Goal: Task Accomplishment & Management: Manage account settings

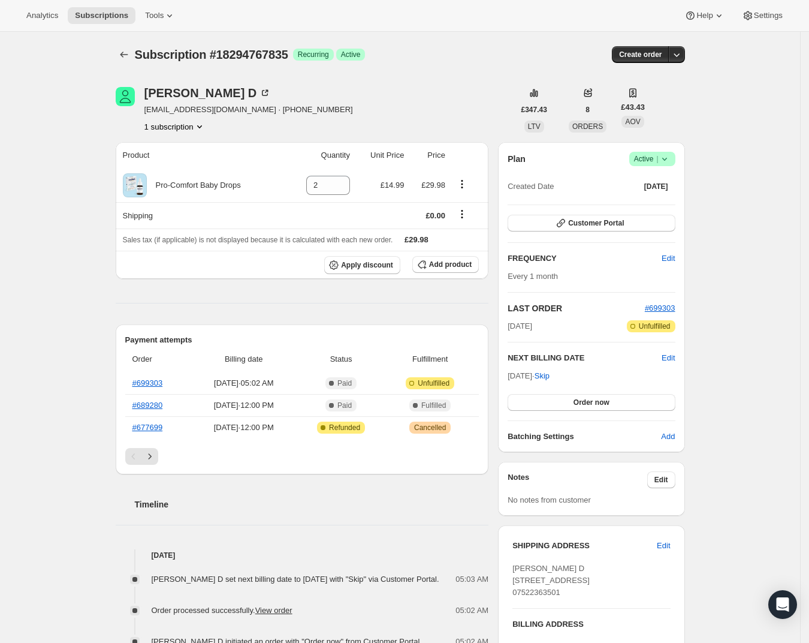
click at [667, 162] on icon at bounding box center [665, 159] width 12 height 12
click at [652, 210] on button "Cancel subscription" at bounding box center [653, 202] width 75 height 19
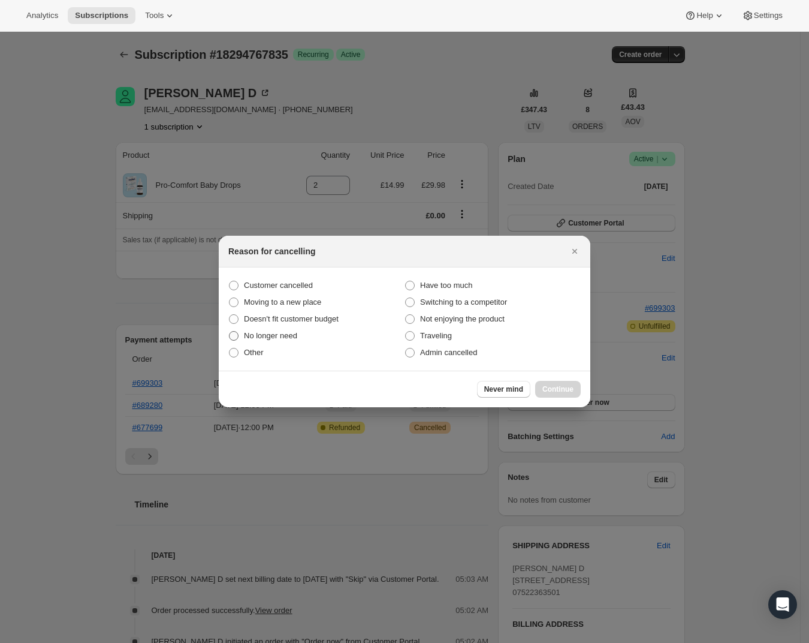
click at [260, 339] on span "No longer need" at bounding box center [270, 335] width 53 height 9
click at [230, 332] on input "No longer need" at bounding box center [229, 331] width 1 height 1
radio input "true"
click at [546, 383] on button "Continue" at bounding box center [558, 389] width 46 height 17
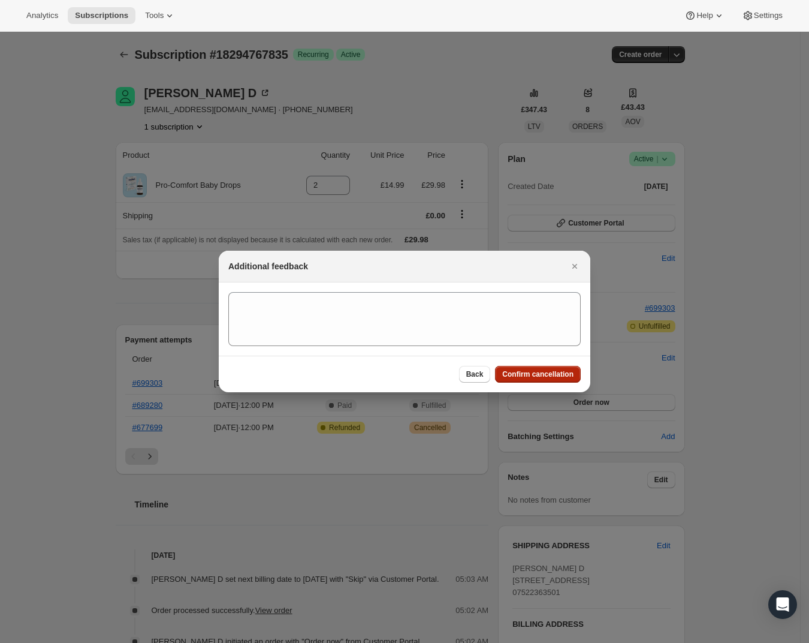
click at [544, 375] on span "Confirm cancellation" at bounding box center [537, 374] width 71 height 10
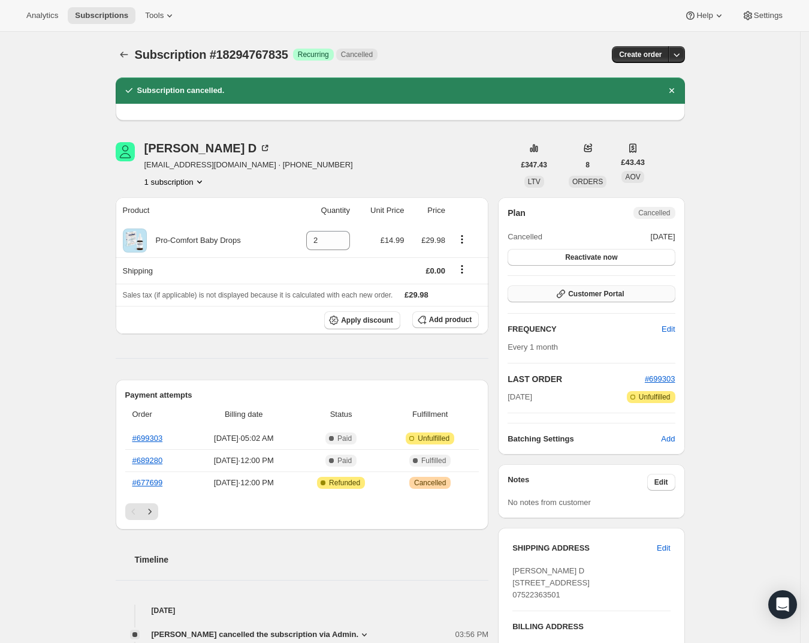
click at [631, 288] on button "Customer Portal" at bounding box center [591, 293] width 167 height 17
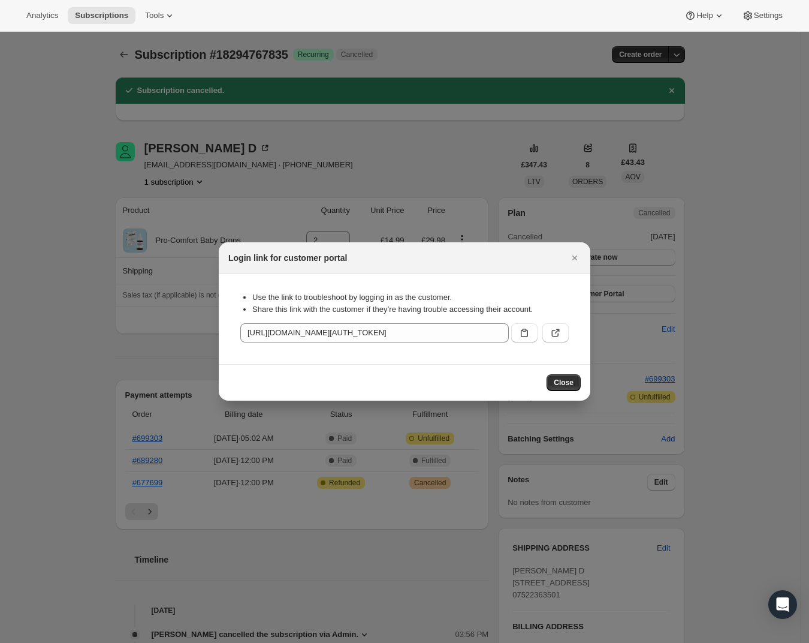
click at [510, 331] on div ":ree:" at bounding box center [538, 330] width 62 height 24
click at [519, 330] on icon ":ree:" at bounding box center [525, 333] width 12 height 12
click at [556, 380] on span "Close" at bounding box center [564, 383] width 20 height 10
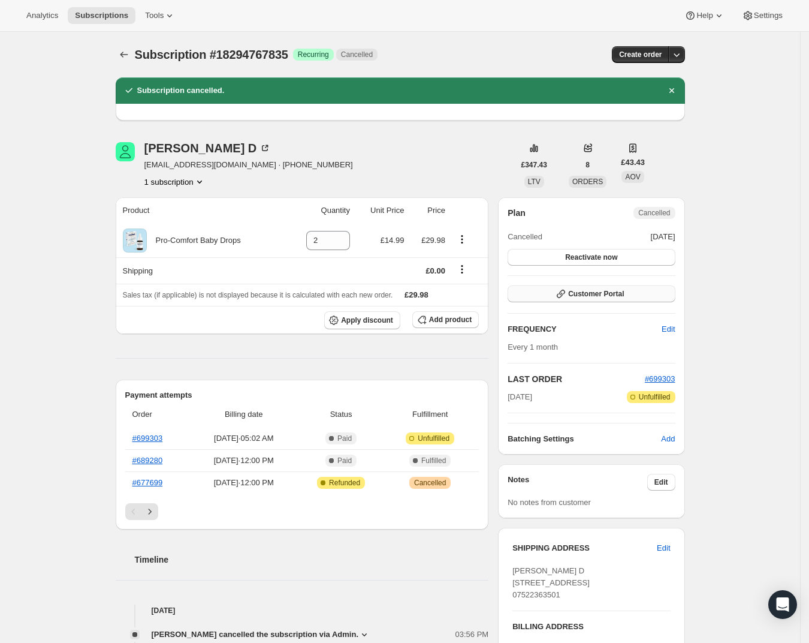
click at [578, 290] on button "Customer Portal" at bounding box center [591, 293] width 167 height 17
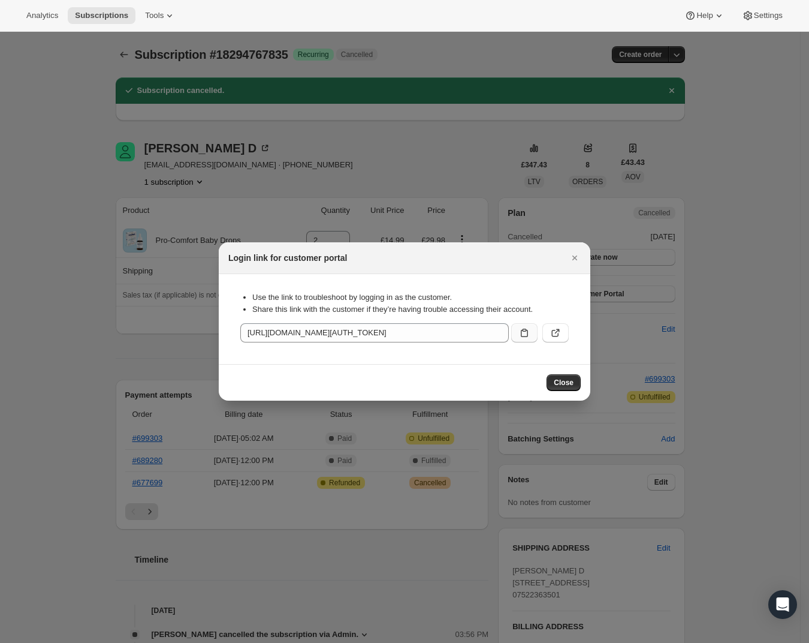
click at [528, 336] on icon ":ree:" at bounding box center [524, 333] width 7 height 8
click at [570, 381] on span "Close" at bounding box center [564, 383] width 20 height 10
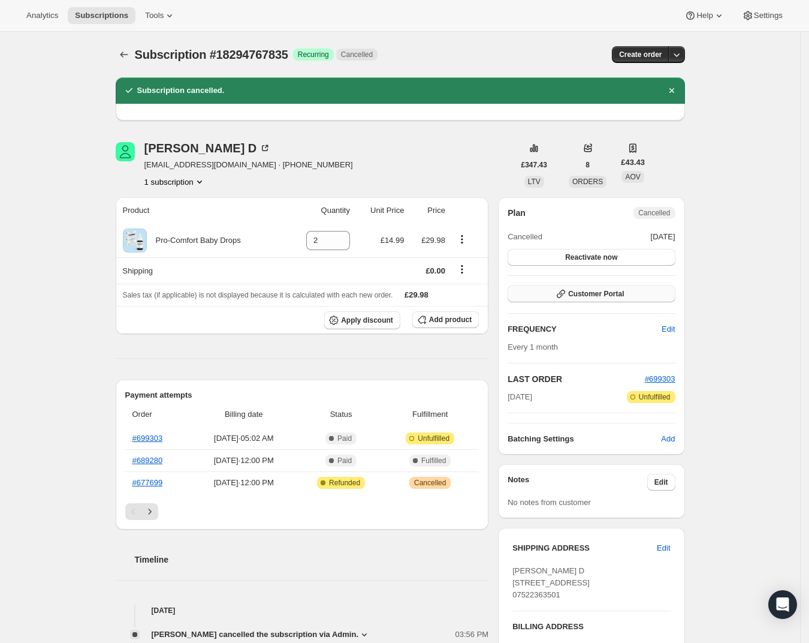
click at [603, 302] on button "Customer Portal" at bounding box center [591, 293] width 167 height 17
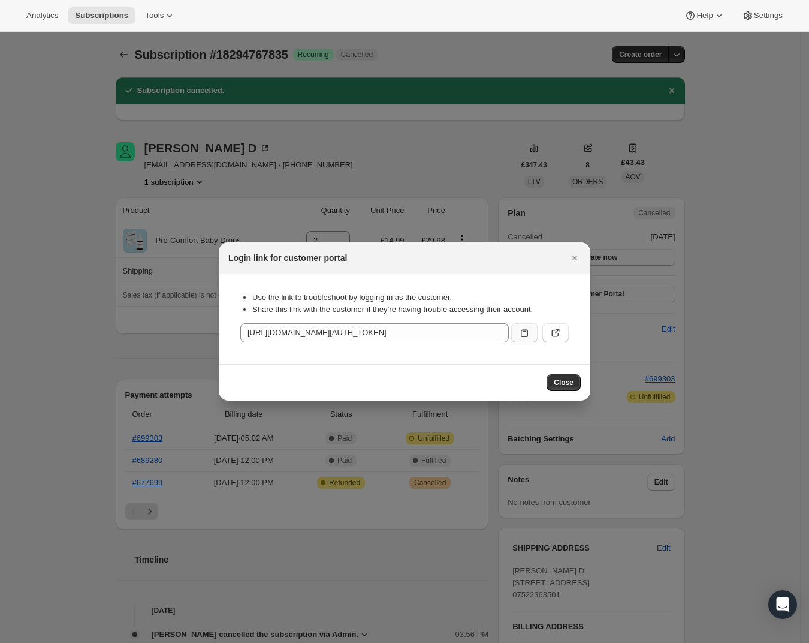
click at [528, 334] on icon ":ree:" at bounding box center [524, 333] width 7 height 8
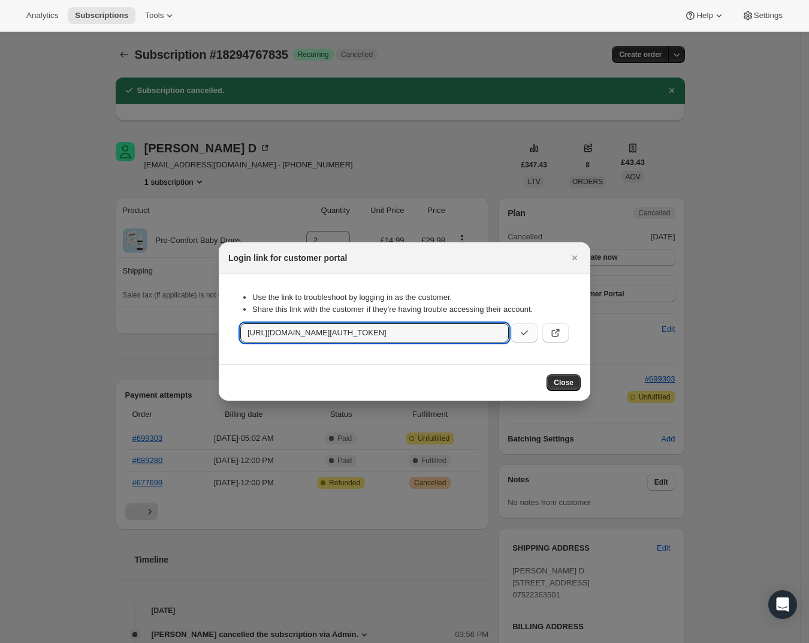
click at [559, 376] on button "Close" at bounding box center [564, 382] width 34 height 17
